Goal: Information Seeking & Learning: Learn about a topic

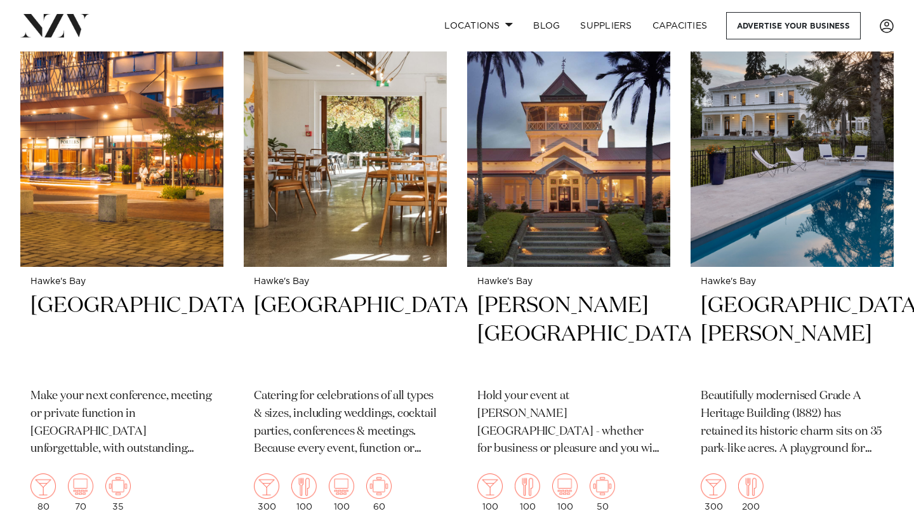
scroll to position [1102, 0]
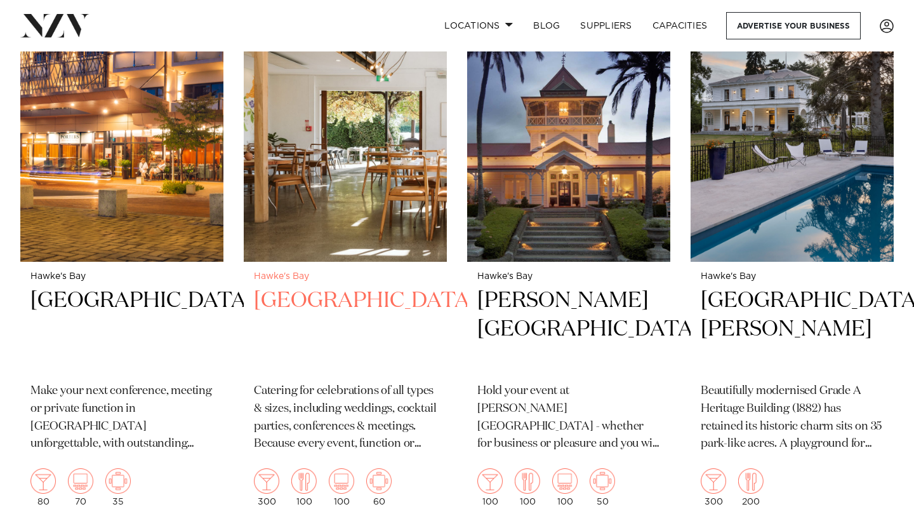
click at [331, 404] on p "Catering for celebrations of all types & sizes, including weddings, cocktail pa…" at bounding box center [345, 417] width 183 height 71
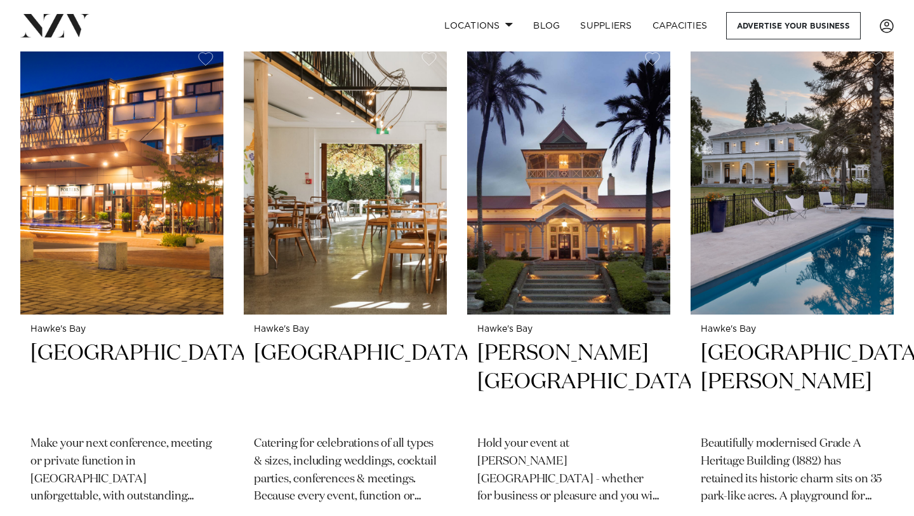
scroll to position [1050, 0]
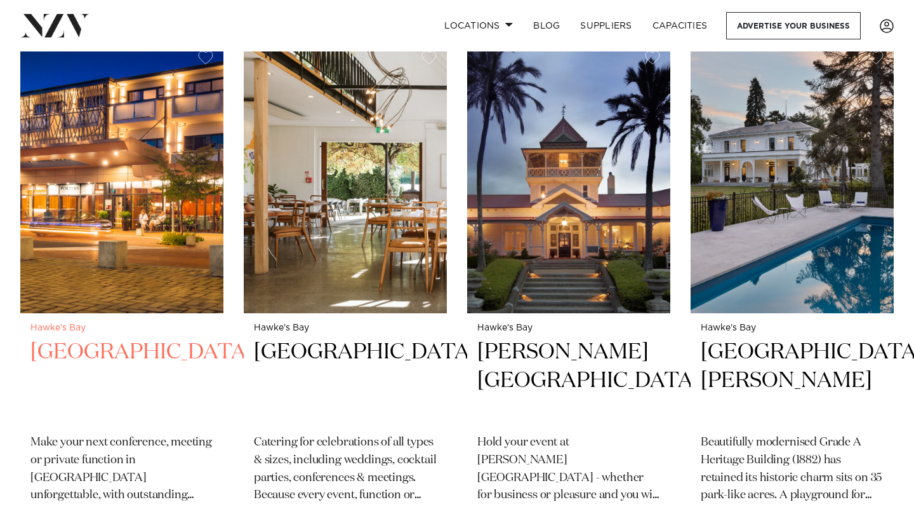
click at [128, 338] on h2 "[GEOGRAPHIC_DATA]" at bounding box center [121, 381] width 183 height 86
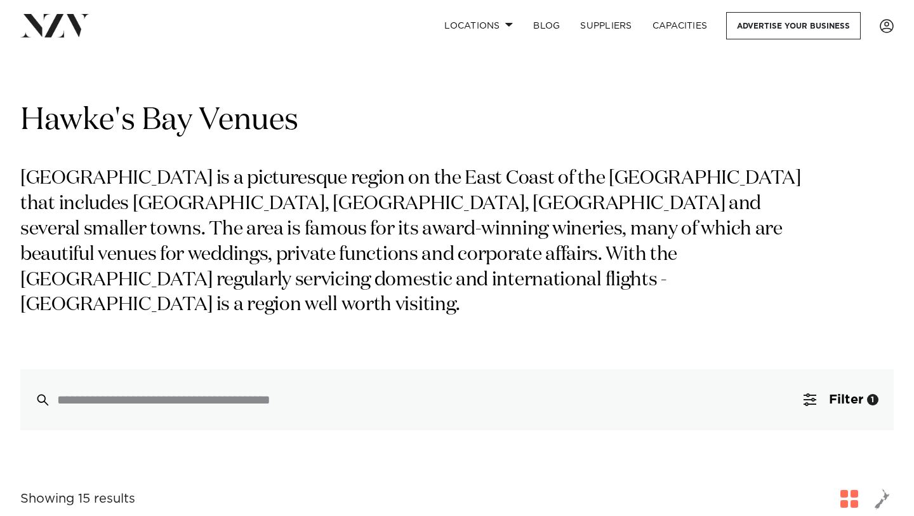
scroll to position [0, 0]
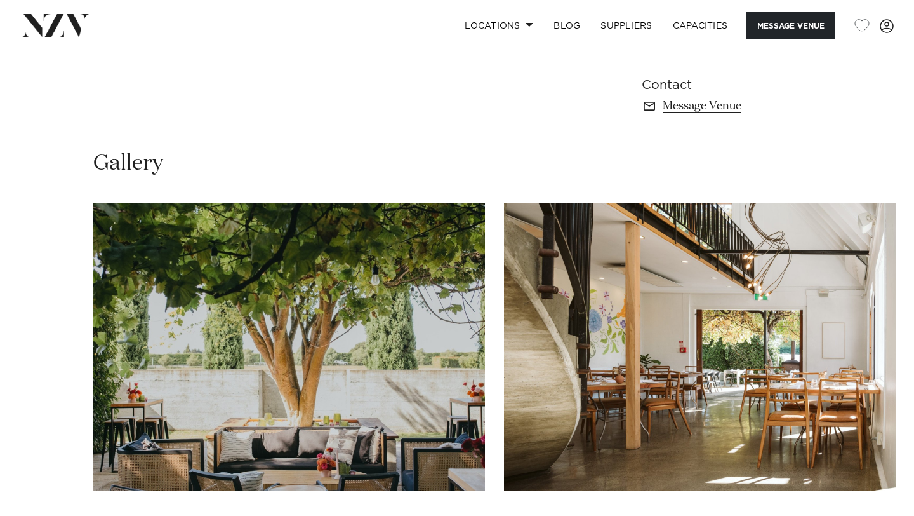
scroll to position [855, 0]
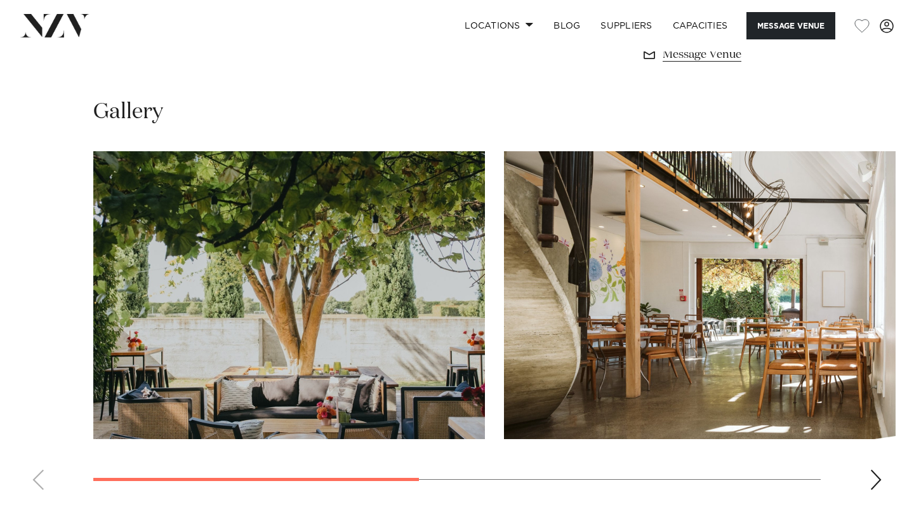
click at [876, 482] on div "Next slide" at bounding box center [876, 479] width 13 height 20
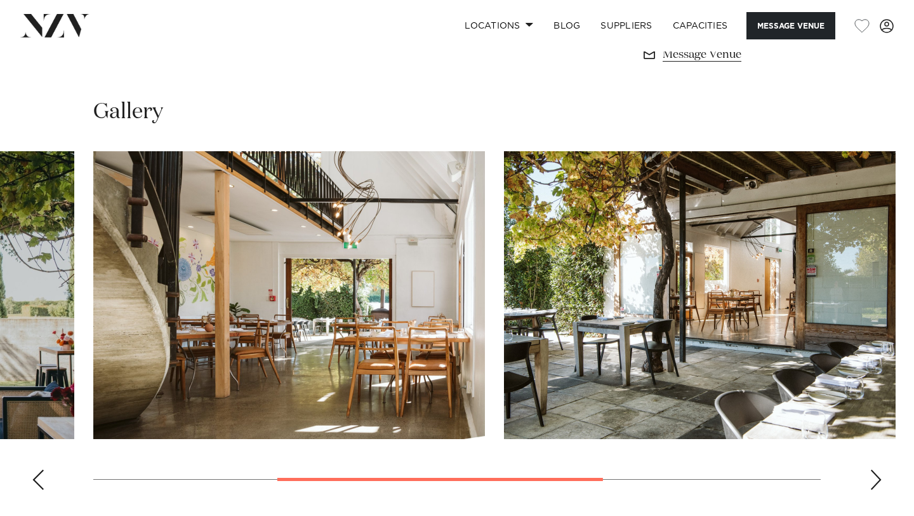
click at [876, 482] on div "Next slide" at bounding box center [876, 479] width 13 height 20
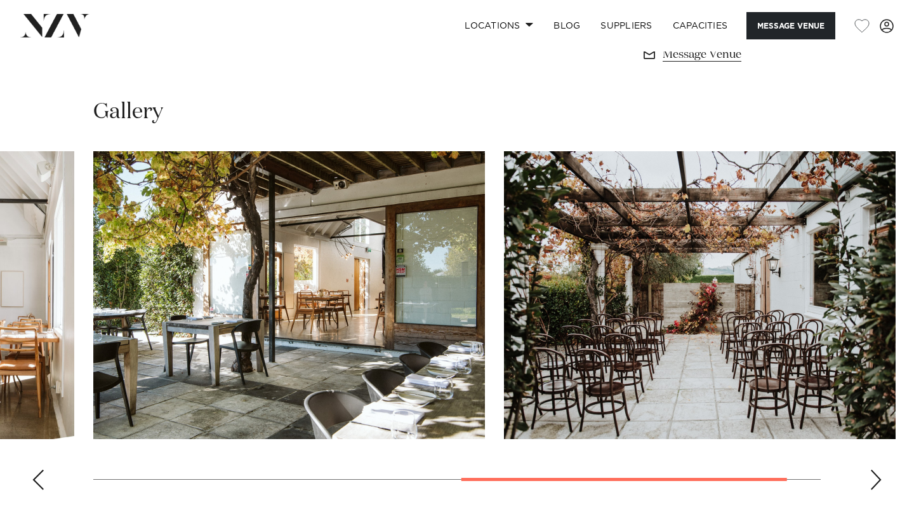
click at [876, 482] on div "Next slide" at bounding box center [876, 479] width 13 height 20
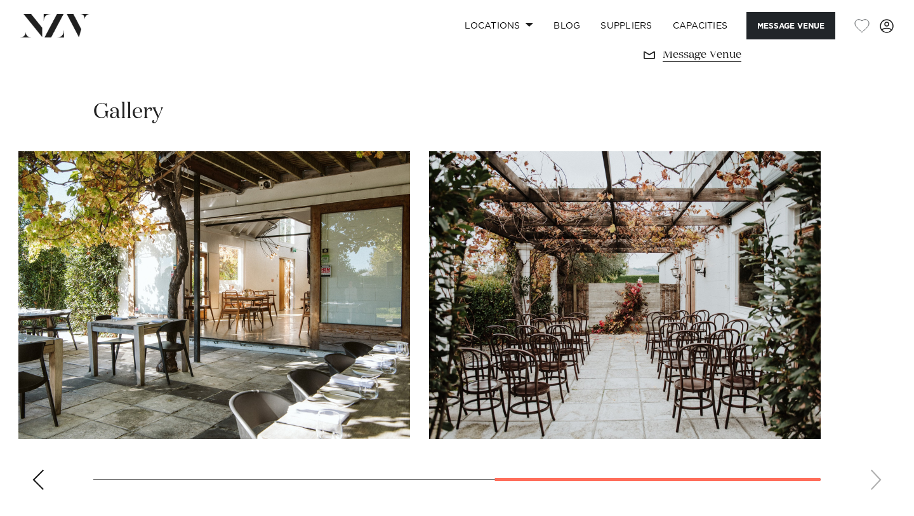
click at [876, 482] on swiper-container at bounding box center [457, 325] width 914 height 349
click at [39, 482] on div "Previous slide" at bounding box center [38, 479] width 13 height 20
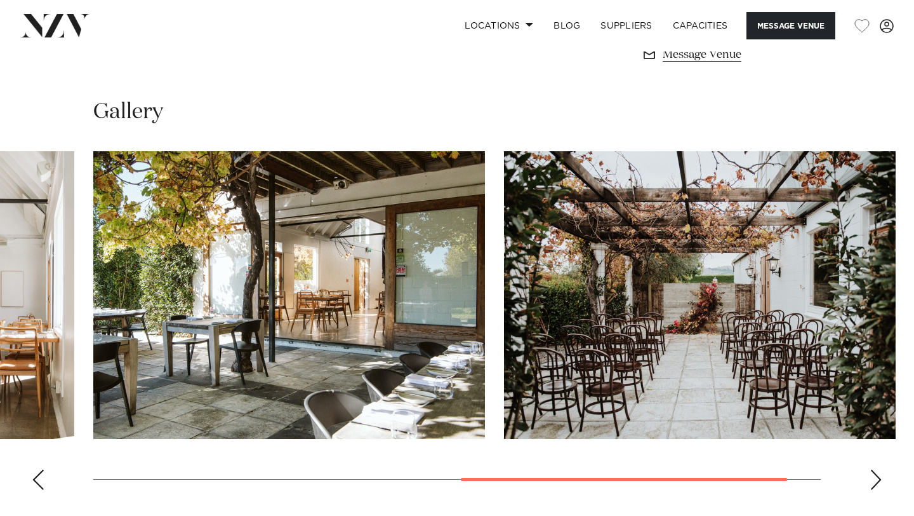
click at [39, 482] on div "Previous slide" at bounding box center [38, 479] width 13 height 20
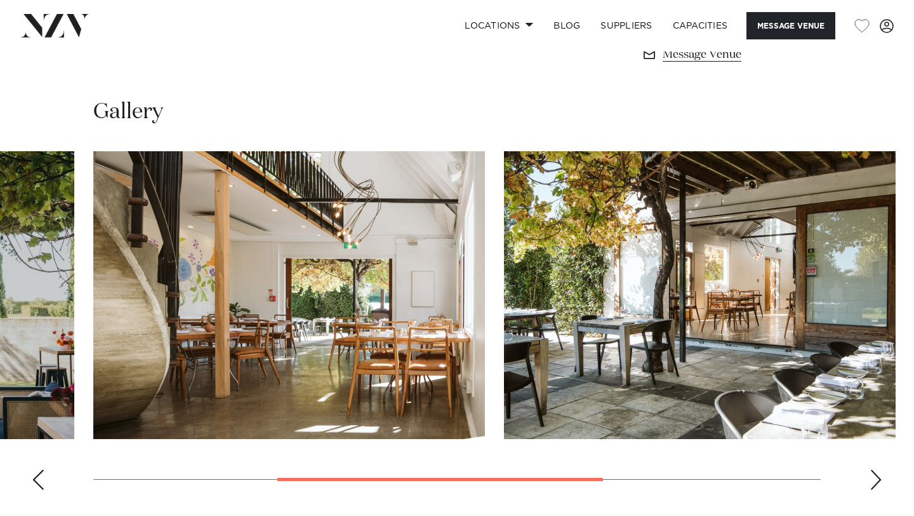
click at [39, 482] on div "Previous slide" at bounding box center [38, 479] width 13 height 20
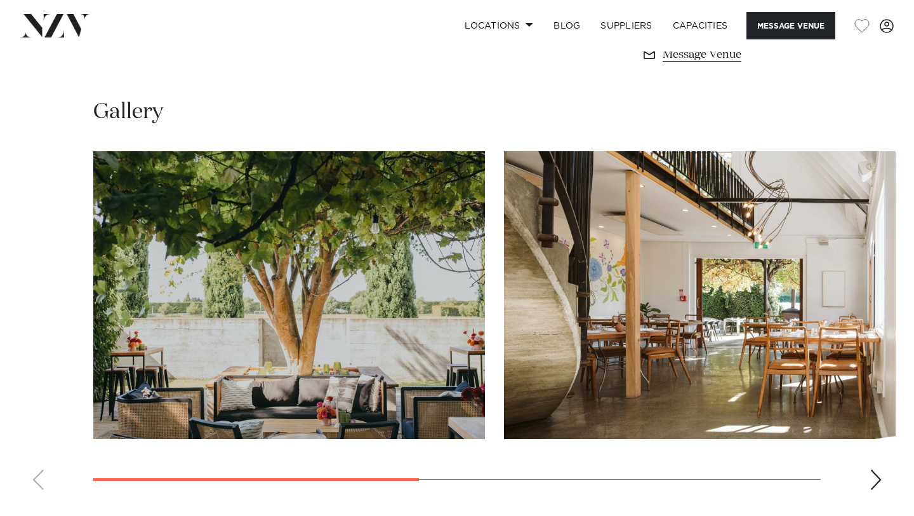
click at [39, 482] on swiper-container at bounding box center [457, 325] width 914 height 349
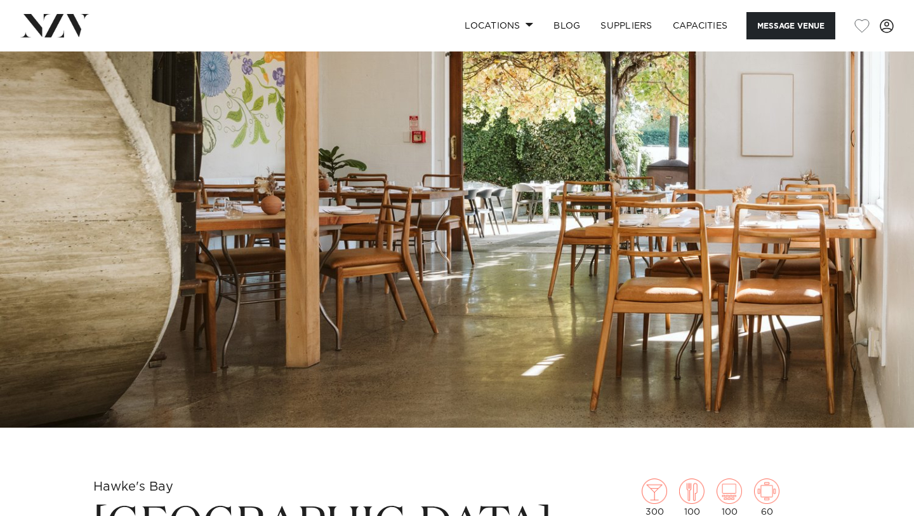
scroll to position [0, 0]
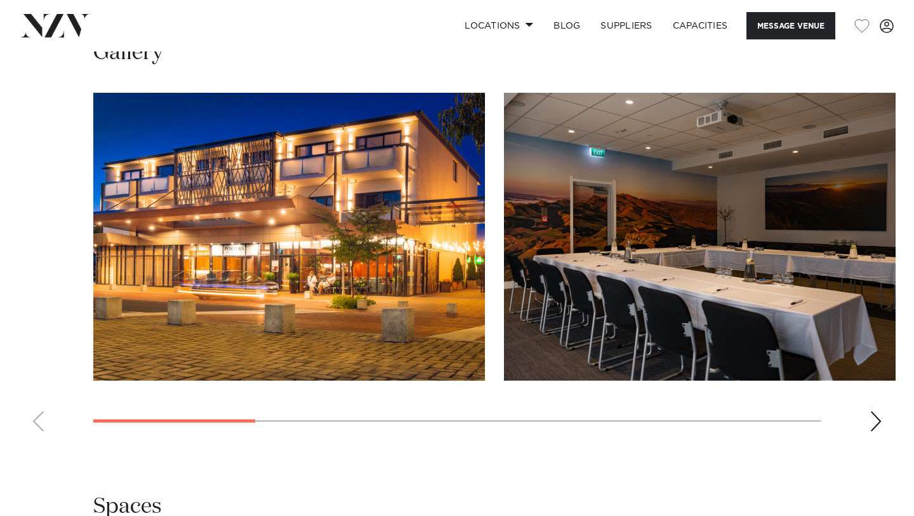
scroll to position [1143, 0]
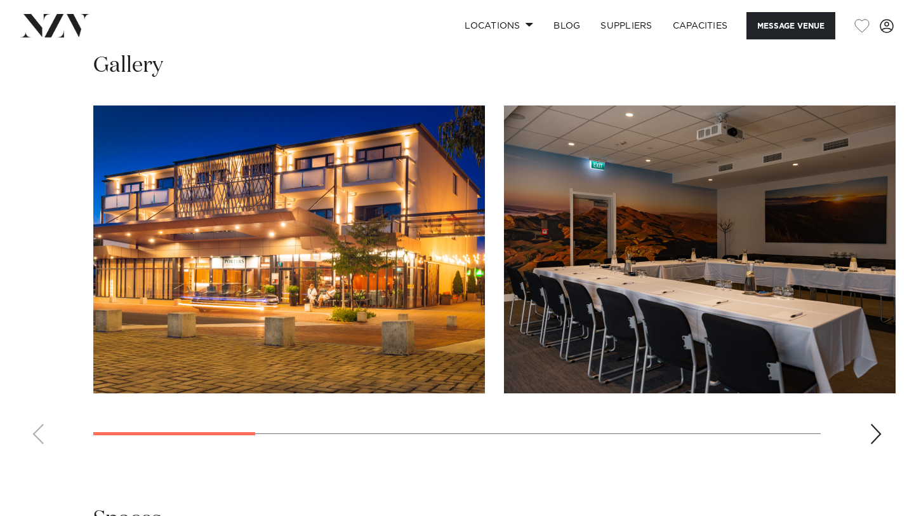
click at [884, 437] on swiper-container at bounding box center [457, 279] width 914 height 349
click at [876, 437] on div "Next slide" at bounding box center [876, 434] width 13 height 20
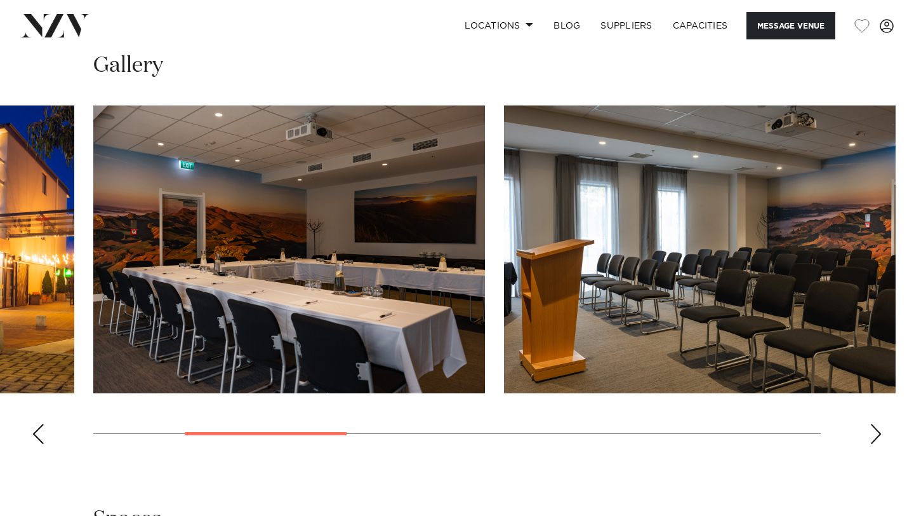
click at [876, 437] on div "Next slide" at bounding box center [876, 434] width 13 height 20
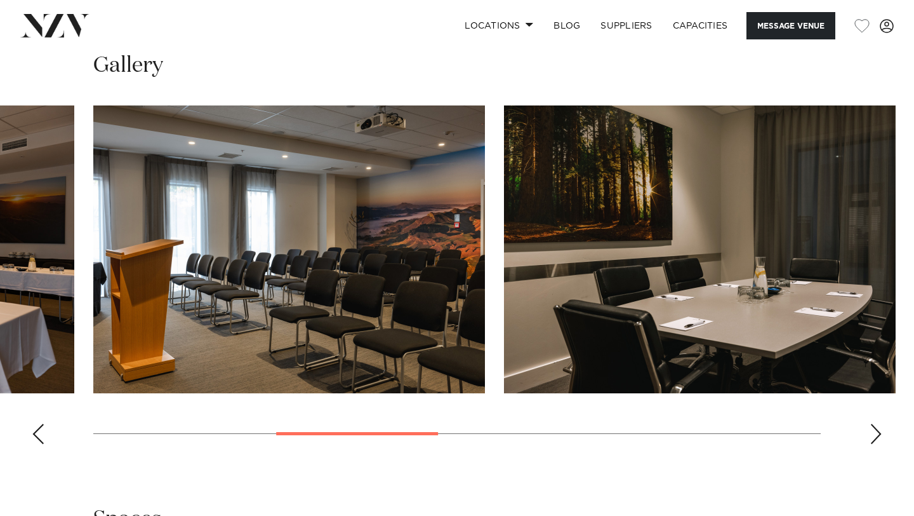
click at [876, 437] on div "Next slide" at bounding box center [876, 434] width 13 height 20
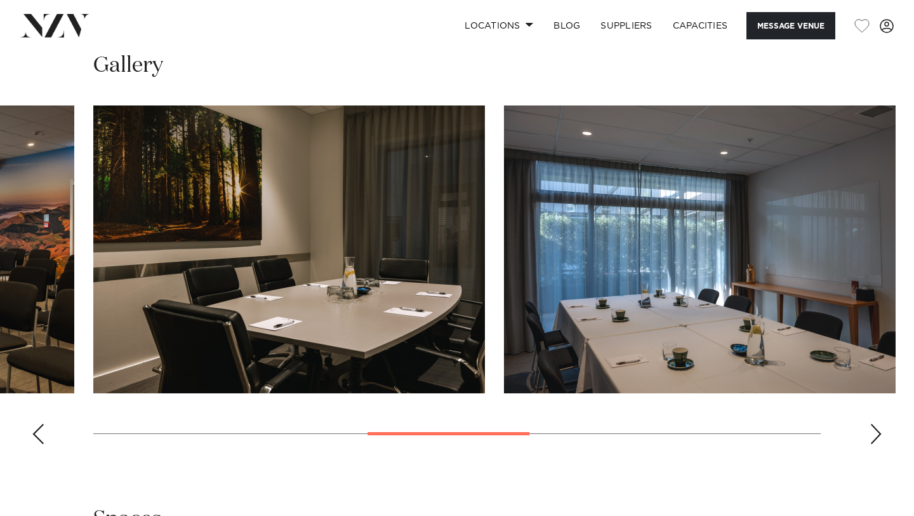
click at [876, 437] on div "Next slide" at bounding box center [876, 434] width 13 height 20
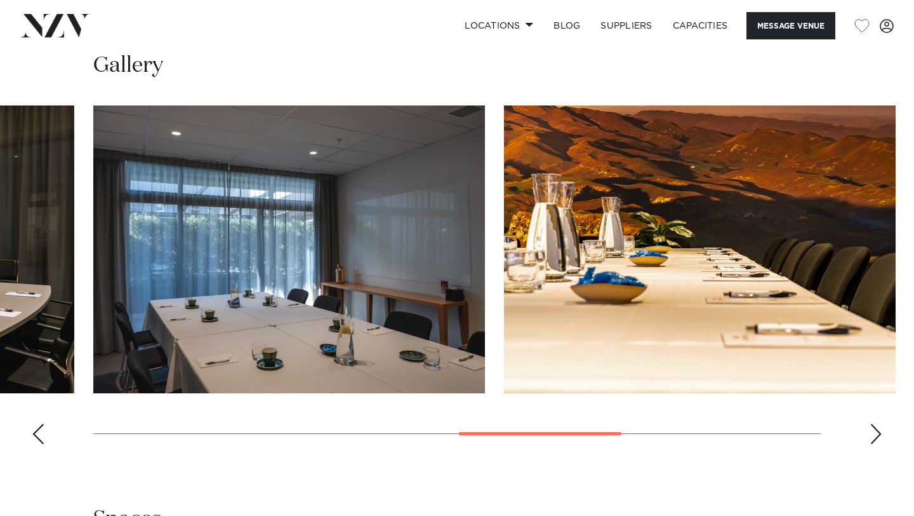
click at [876, 437] on div "Next slide" at bounding box center [876, 434] width 13 height 20
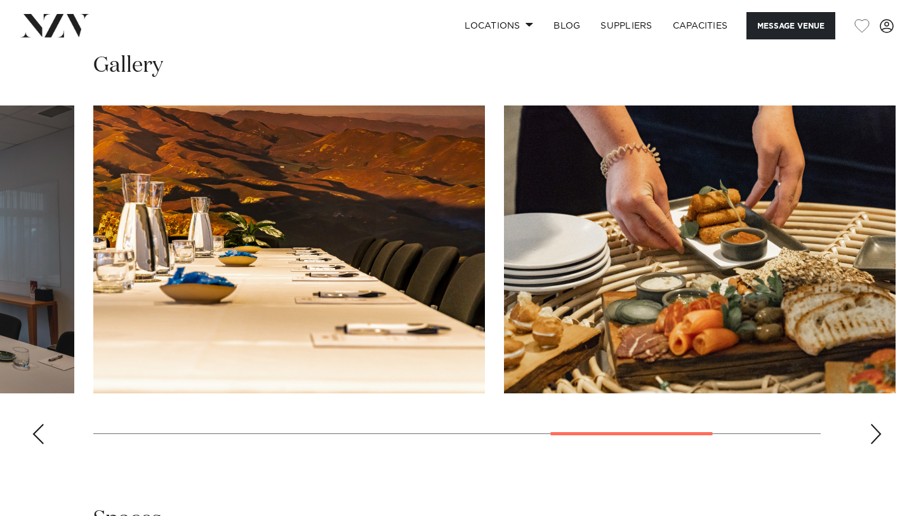
click at [876, 437] on div "Next slide" at bounding box center [876, 434] width 13 height 20
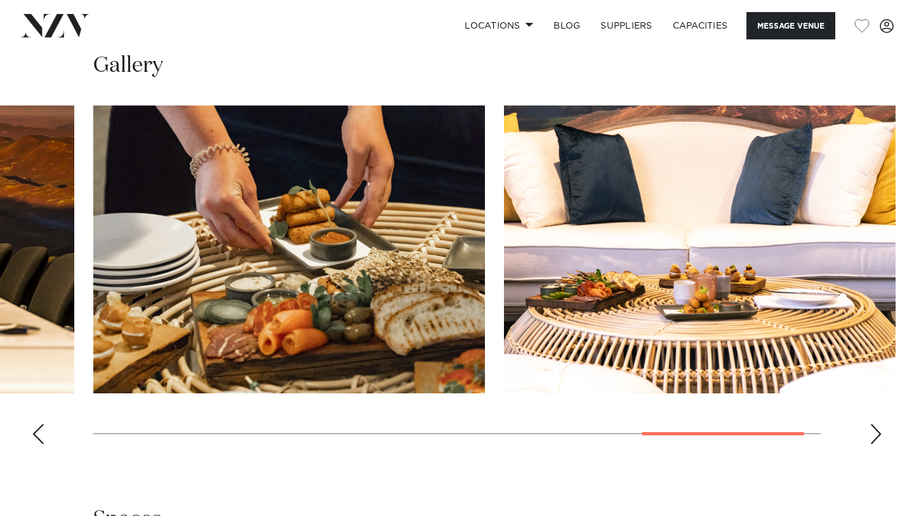
click at [876, 437] on div "Next slide" at bounding box center [876, 434] width 13 height 20
